Goal: Find specific page/section: Find specific page/section

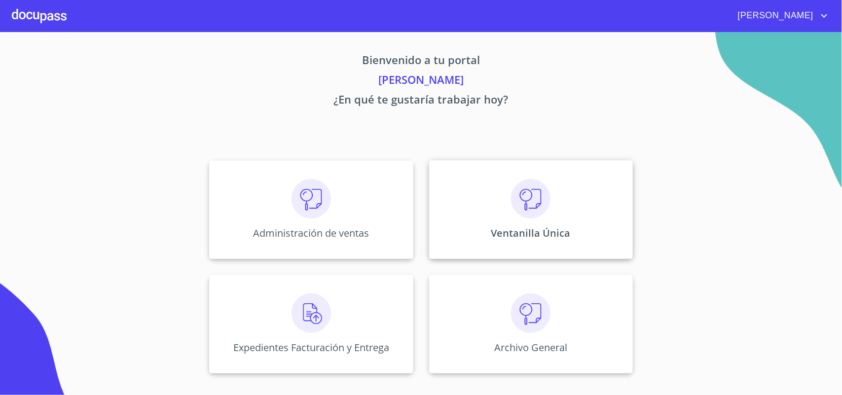
click at [539, 212] on img at bounding box center [530, 198] width 39 height 39
click at [528, 192] on img at bounding box center [530, 198] width 39 height 39
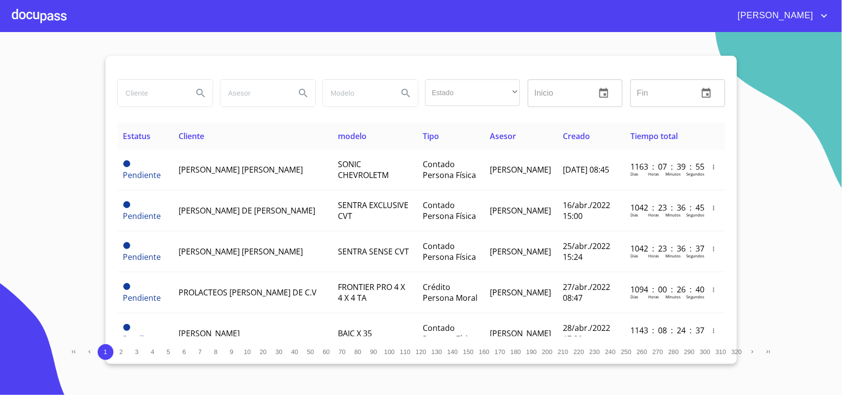
click at [156, 98] on input "search" at bounding box center [151, 93] width 67 height 27
type input "SOSA MORENO"
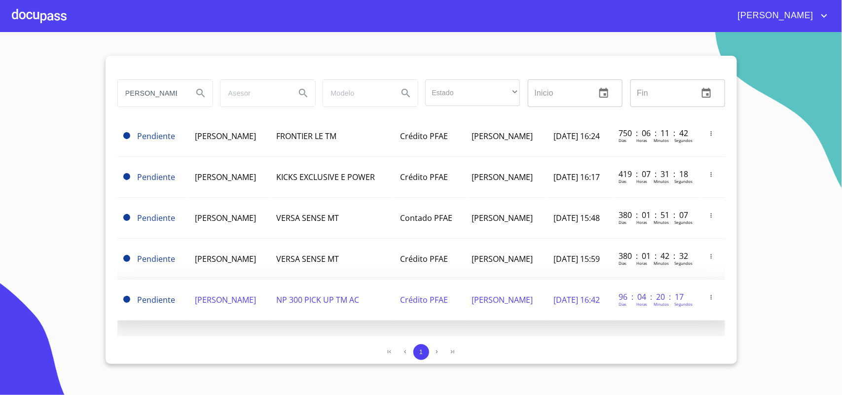
scroll to position [0, 0]
click at [212, 294] on span "FRANCISCO JAVIER SOSA MORENO" at bounding box center [225, 299] width 61 height 11
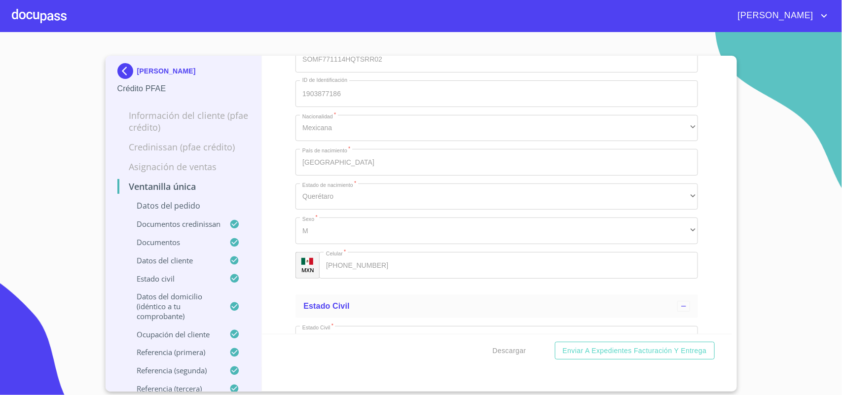
scroll to position [3387, 0]
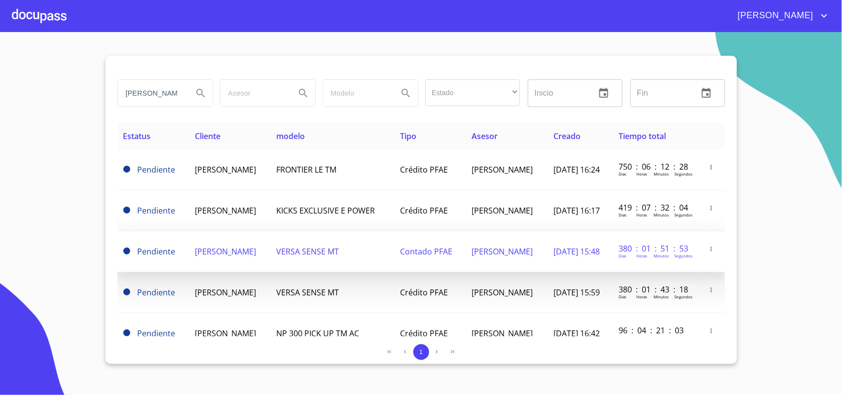
click at [246, 247] on span "FRANCISCO JAVIER SOSA MORENO" at bounding box center [225, 251] width 61 height 11
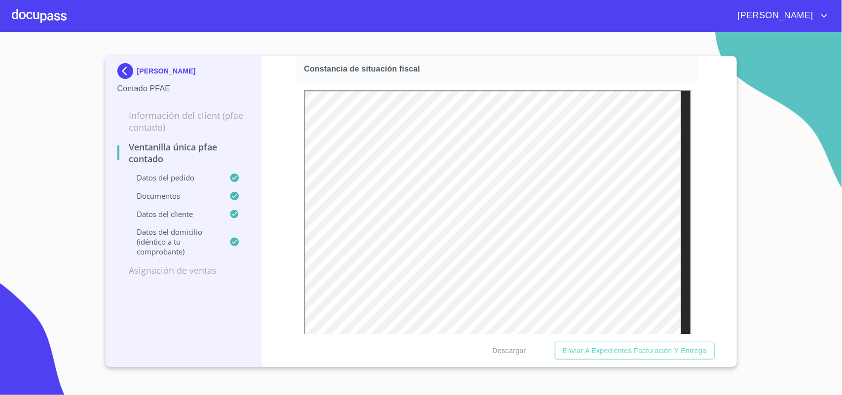
click at [124, 69] on img at bounding box center [127, 71] width 20 height 16
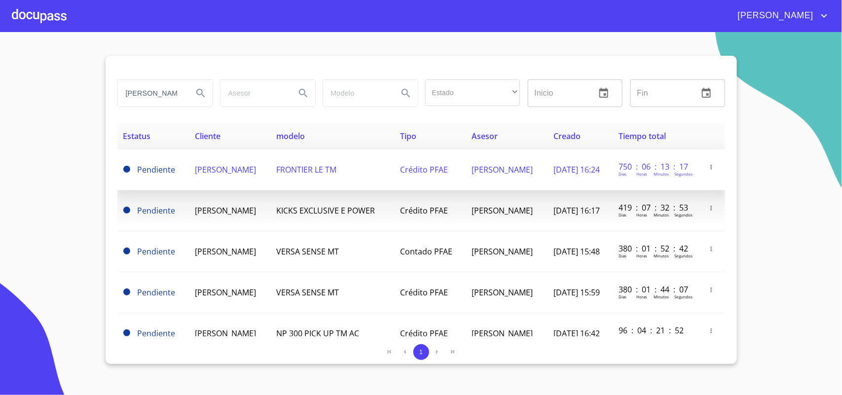
click at [195, 174] on span "FRANCISCO JAVIER SOSA MORENO" at bounding box center [225, 169] width 61 height 11
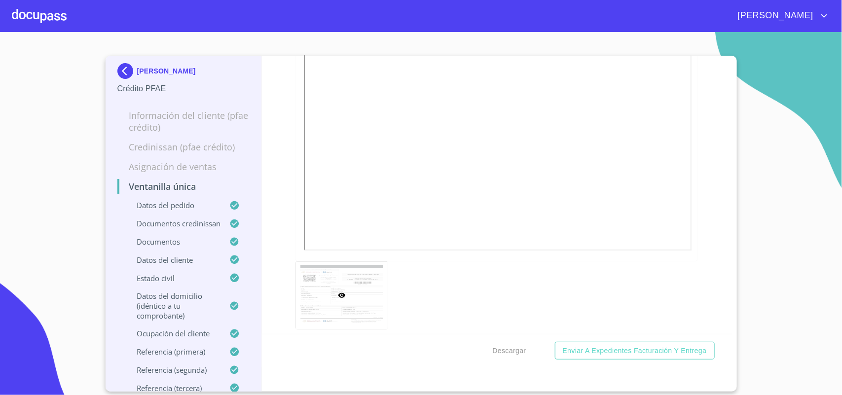
scroll to position [3390, 0]
click at [123, 69] on img at bounding box center [127, 71] width 20 height 16
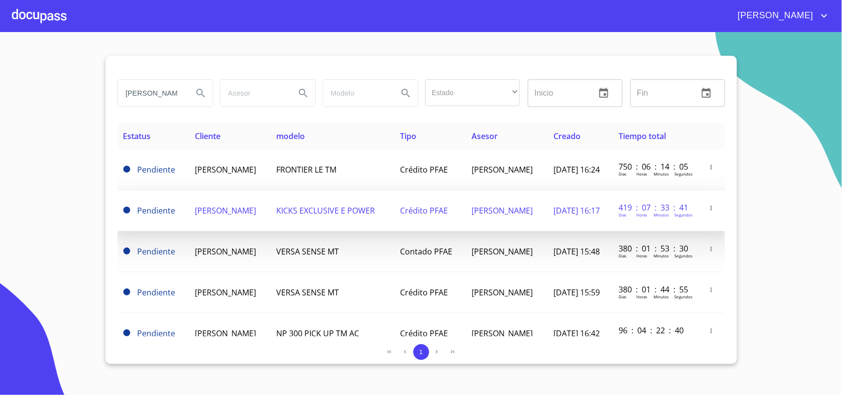
click at [220, 212] on td "FRANCISCO JAVIER SOSA MORENO" at bounding box center [230, 210] width 82 height 41
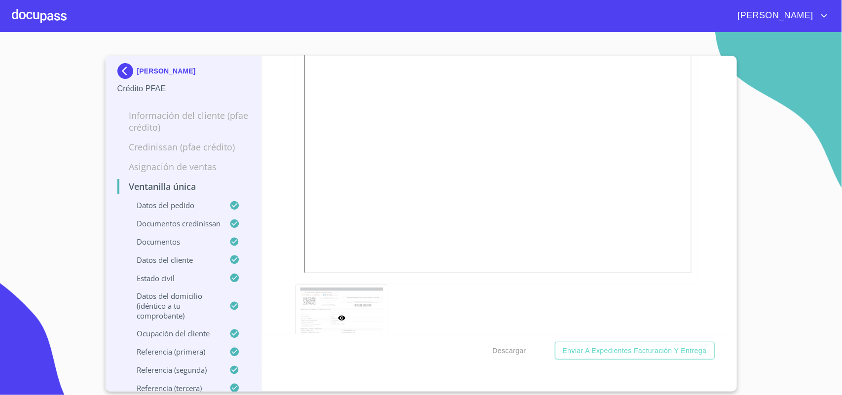
scroll to position [3390, 0]
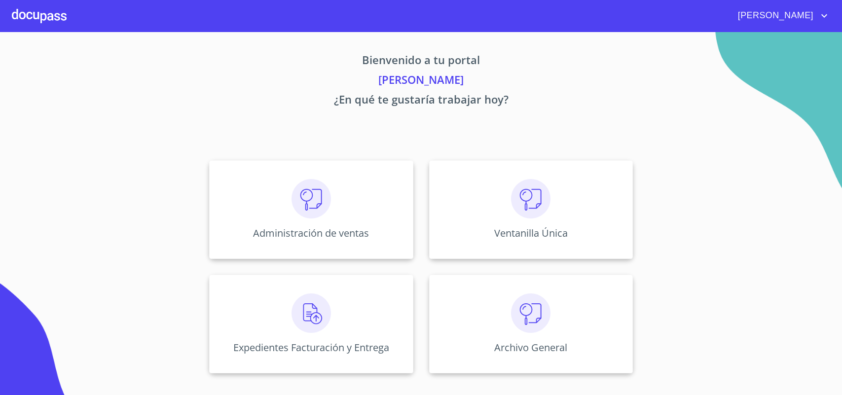
click at [524, 205] on img at bounding box center [530, 198] width 39 height 39
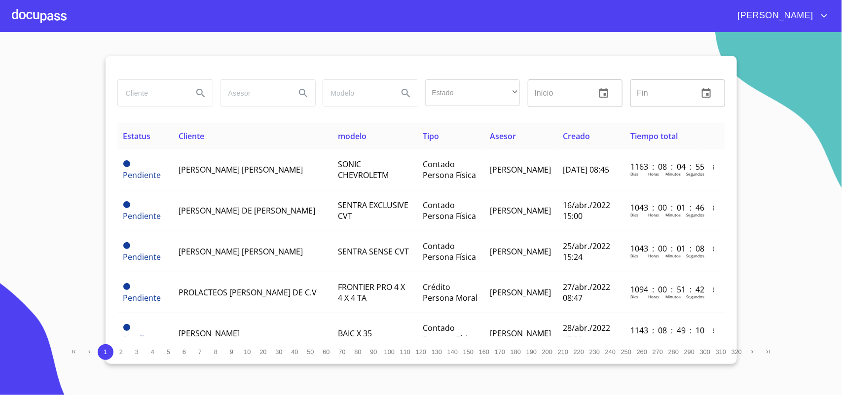
click at [173, 82] on input "search" at bounding box center [151, 93] width 67 height 27
type input "villalobos espinoza"
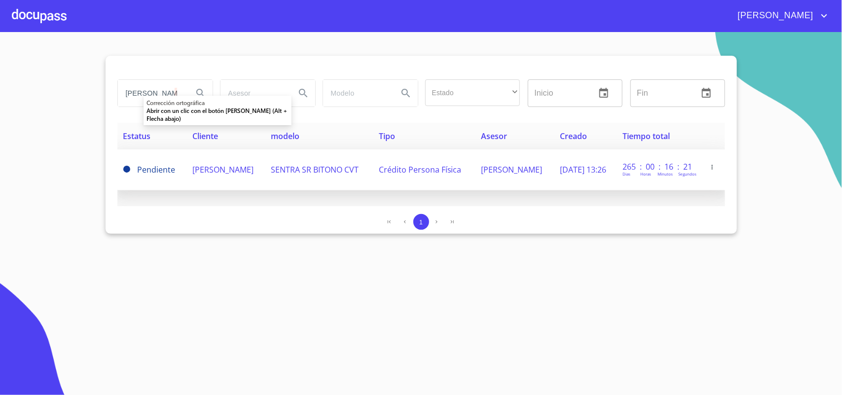
scroll to position [0, 0]
click at [212, 175] on span "JAIME VILLALOBOS ESPINOZA" at bounding box center [222, 169] width 61 height 11
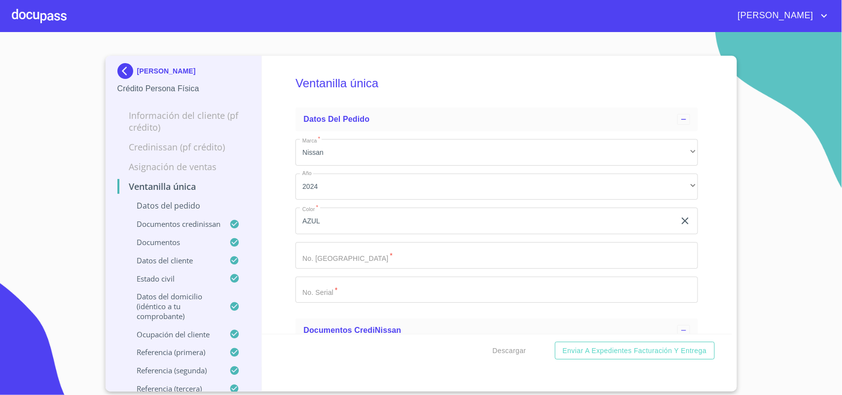
click at [122, 69] on img at bounding box center [127, 71] width 20 height 16
